Goal: Navigation & Orientation: Understand site structure

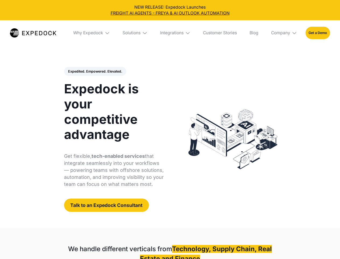
select select
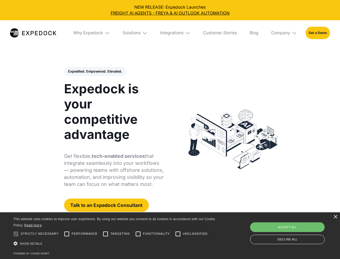
click at [170, 33] on div "Integrations" at bounding box center [171, 32] width 23 height 5
click at [92, 33] on div "Why Expedock" at bounding box center [88, 32] width 30 height 5
click at [136, 33] on div "Solutions" at bounding box center [132, 32] width 18 height 5
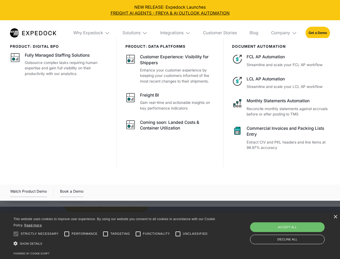
click at [176, 33] on div "Integrations" at bounding box center [171, 32] width 23 height 5
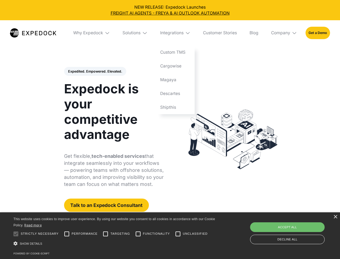
click at [285, 33] on div "Company" at bounding box center [280, 32] width 19 height 5
click at [95, 71] on div "Expedited. Empowered. Elevated. Automate Freight Document Extraction at 99.97% …" at bounding box center [114, 139] width 100 height 145
click at [16, 234] on div at bounding box center [16, 233] width 11 height 11
click at [67, 234] on input "Performance" at bounding box center [66, 233] width 11 height 11
checkbox input "true"
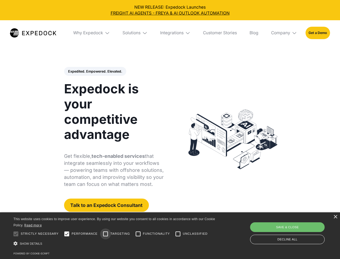
click at [106, 234] on input "Targeting" at bounding box center [105, 233] width 11 height 11
checkbox input "true"
click at [138, 234] on input "Functionality" at bounding box center [138, 233] width 11 height 11
checkbox input "true"
